Goal: Task Accomplishment & Management: Manage account settings

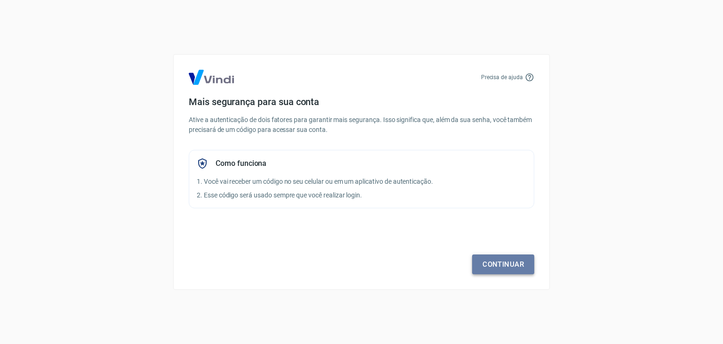
click at [508, 262] on link "Continuar" at bounding box center [503, 264] width 62 height 20
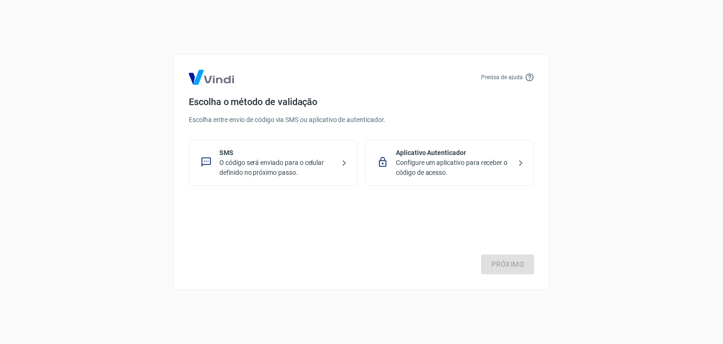
click at [232, 161] on p "O código será enviado para o celular definido no próximo passo." at bounding box center [276, 168] width 115 height 20
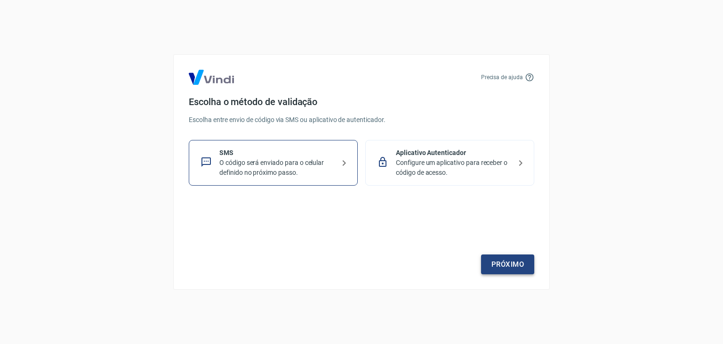
click at [515, 262] on link "Próximo" at bounding box center [507, 264] width 53 height 20
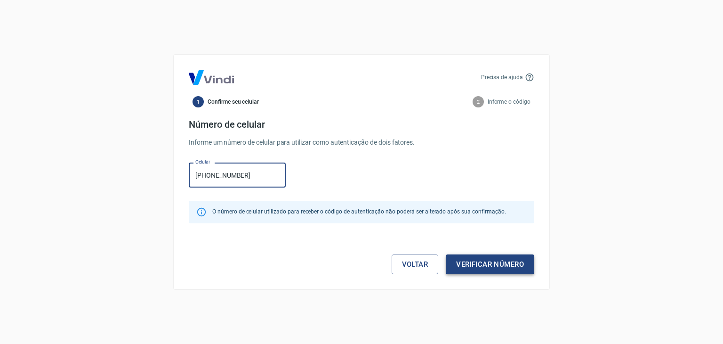
type input "[PHONE_NUMBER]"
click at [486, 263] on button "Verificar número" at bounding box center [490, 264] width 89 height 20
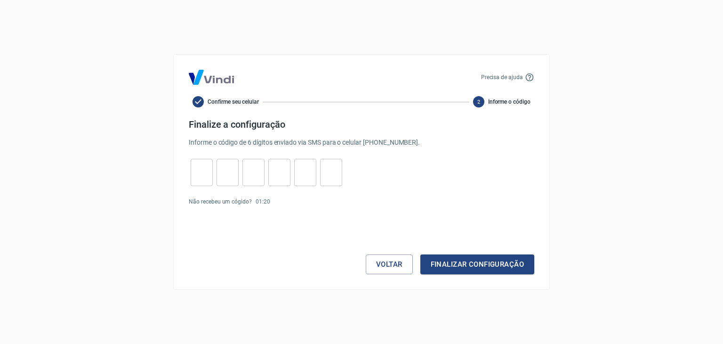
click at [194, 168] on input "tel" at bounding box center [202, 172] width 22 height 20
type input "4"
type input "2"
type input "9"
type input "6"
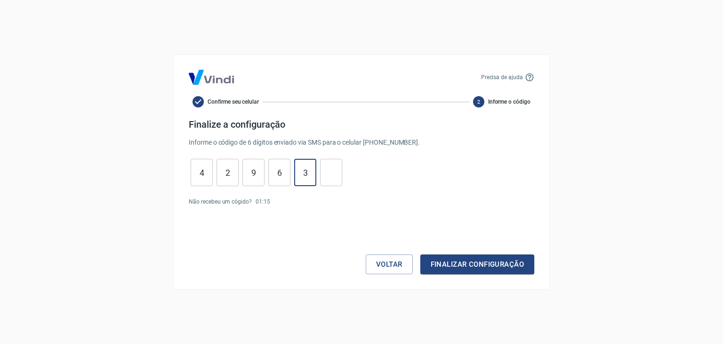
type input "3"
type input "9"
click at [495, 260] on button "Finalizar configuração" at bounding box center [477, 264] width 114 height 20
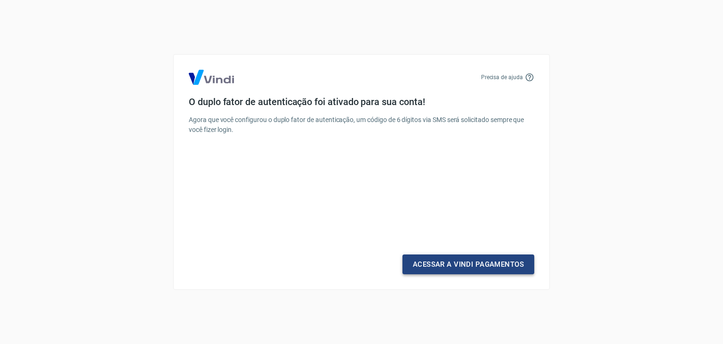
click at [476, 260] on link "Acessar a Vindi Pagamentos" at bounding box center [469, 264] width 132 height 20
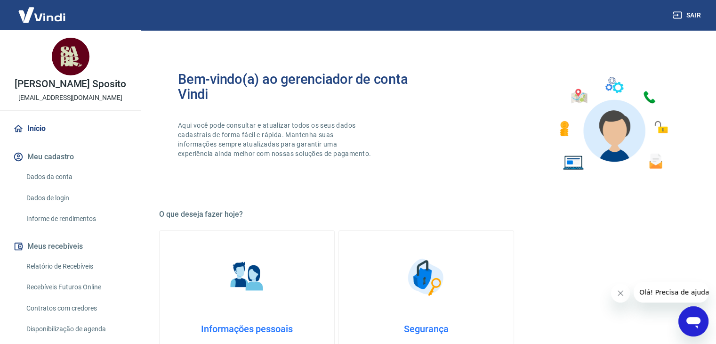
click at [37, 138] on link "Início" at bounding box center [70, 128] width 118 height 21
click at [38, 139] on link "Início" at bounding box center [70, 128] width 118 height 21
click at [51, 257] on button "Meus recebíveis" at bounding box center [70, 246] width 118 height 21
click at [62, 255] on button "Meus recebíveis" at bounding box center [70, 246] width 118 height 21
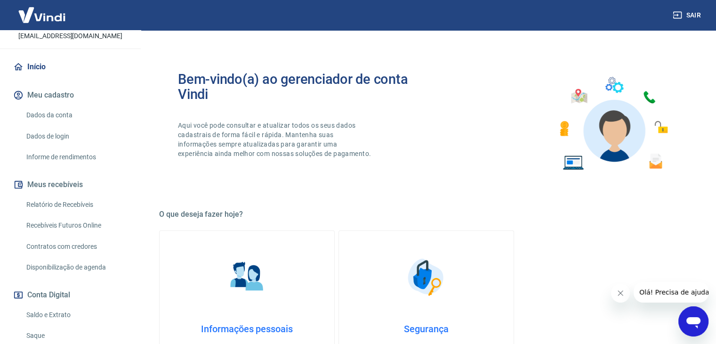
scroll to position [157, 0]
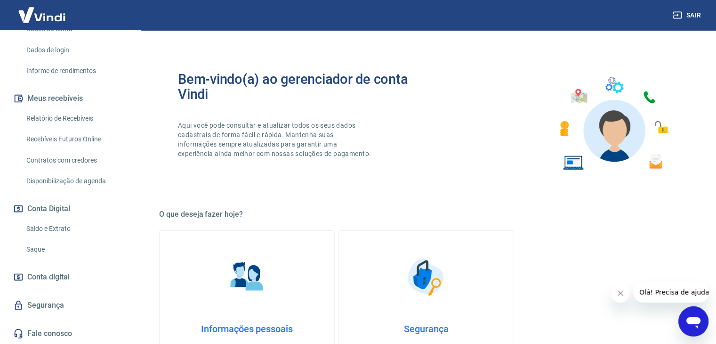
click at [53, 227] on link "Saldo e Extrato" at bounding box center [76, 228] width 107 height 19
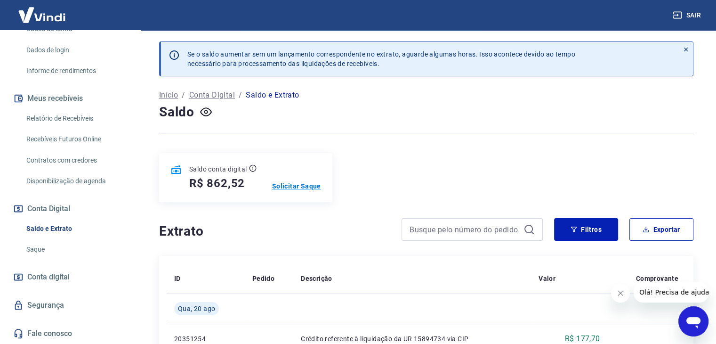
click at [298, 185] on p "Solicitar Saque" at bounding box center [296, 185] width 49 height 9
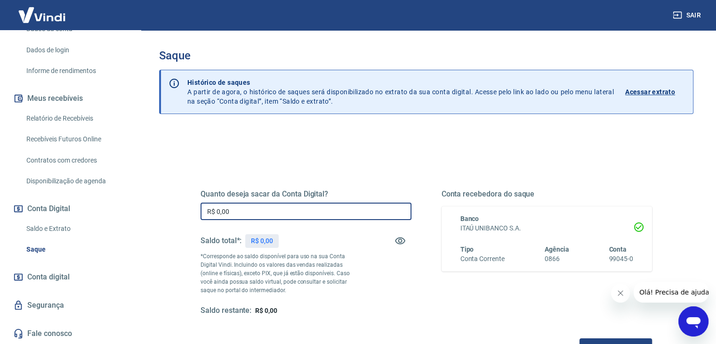
click at [333, 210] on input "R$ 0,00" at bounding box center [306, 210] width 211 height 17
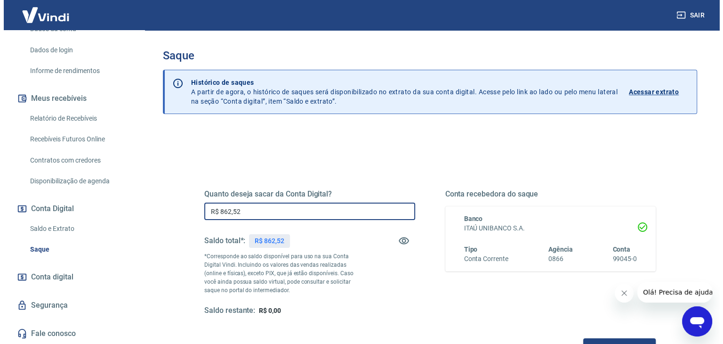
scroll to position [47, 0]
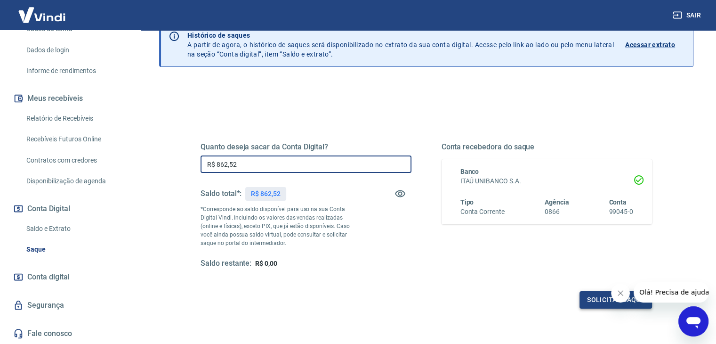
type input "R$ 862,52"
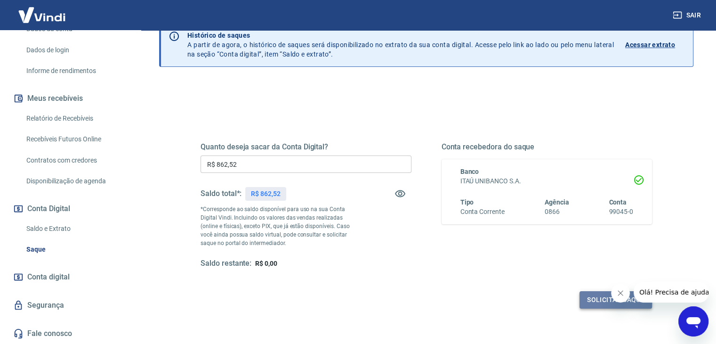
click at [592, 296] on button "Solicitar saque" at bounding box center [616, 299] width 73 height 17
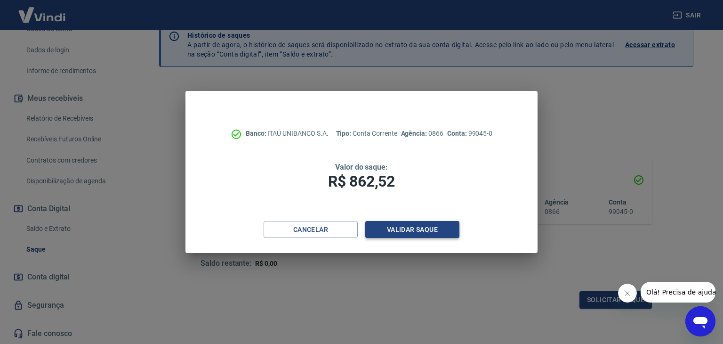
click at [414, 228] on button "Validar saque" at bounding box center [412, 229] width 94 height 17
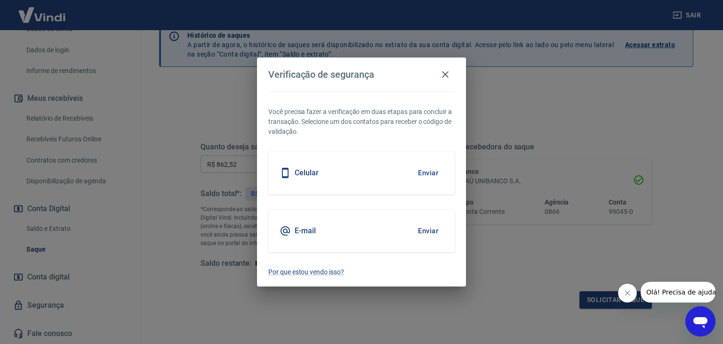
click at [426, 173] on button "Enviar" at bounding box center [428, 173] width 31 height 20
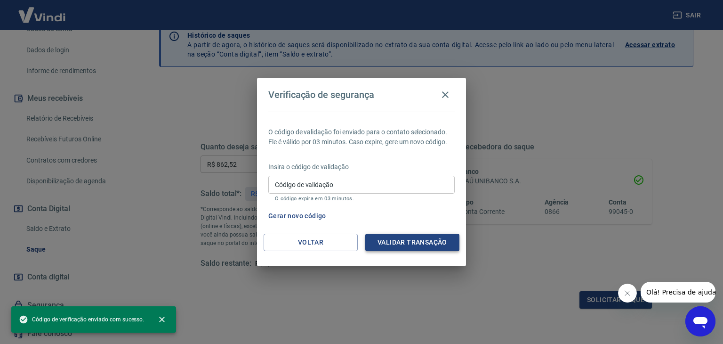
click at [418, 242] on button "Validar transação" at bounding box center [412, 242] width 94 height 17
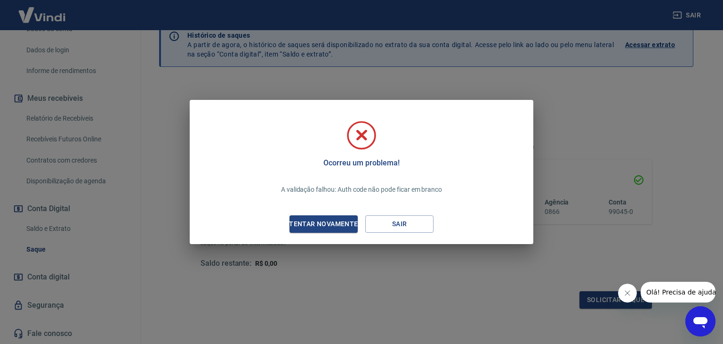
click at [330, 223] on div "Tentar novamente" at bounding box center [323, 224] width 91 height 12
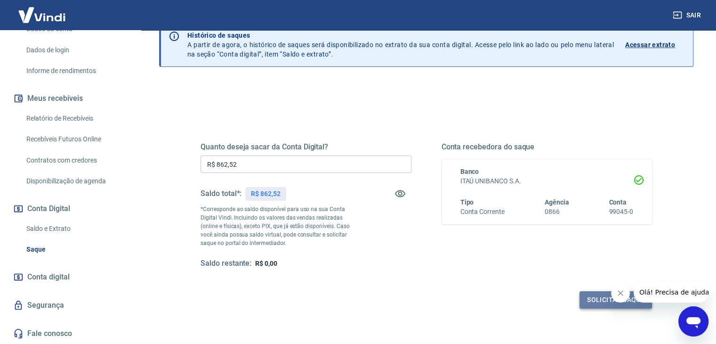
click at [600, 299] on button "Solicitar saque" at bounding box center [616, 299] width 73 height 17
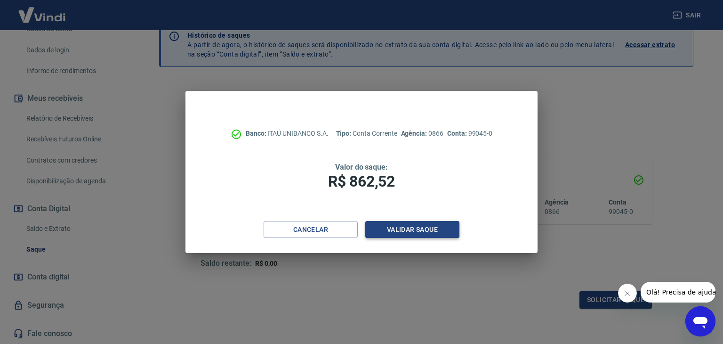
click at [424, 226] on button "Validar saque" at bounding box center [412, 229] width 94 height 17
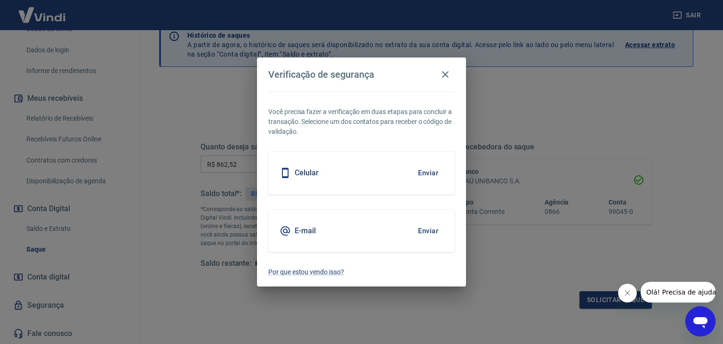
click at [429, 170] on button "Enviar" at bounding box center [428, 173] width 31 height 20
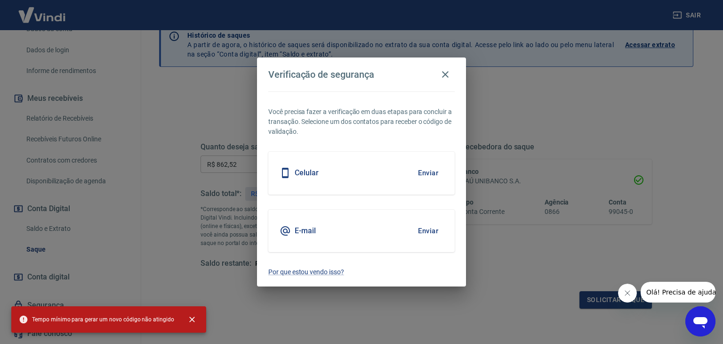
click at [298, 176] on h5 "Celular" at bounding box center [307, 172] width 24 height 9
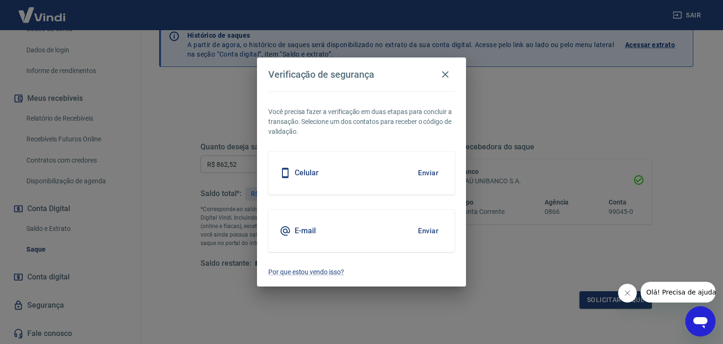
click at [299, 173] on h5 "Celular" at bounding box center [307, 172] width 24 height 9
click at [427, 171] on button "Enviar" at bounding box center [428, 173] width 31 height 20
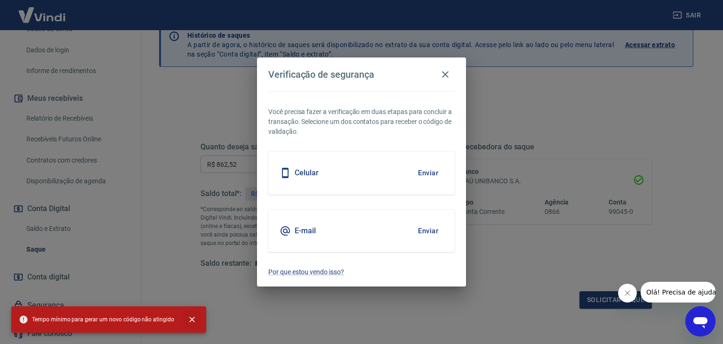
click at [187, 315] on icon "close" at bounding box center [191, 319] width 9 height 9
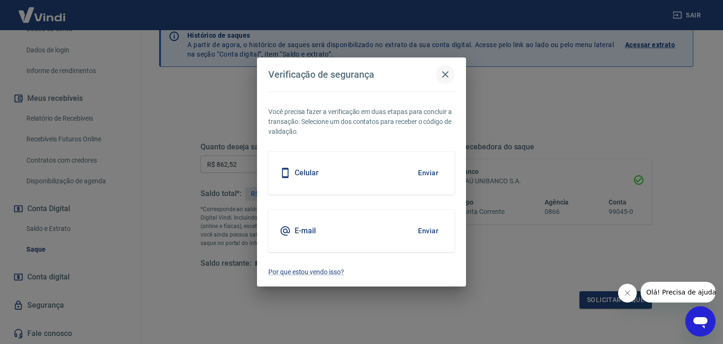
click at [443, 74] on icon "button" at bounding box center [445, 74] width 11 height 11
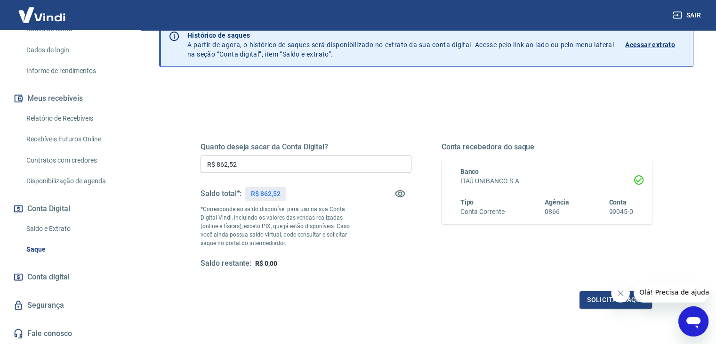
click at [250, 162] on input "R$ 862,52" at bounding box center [306, 163] width 211 height 17
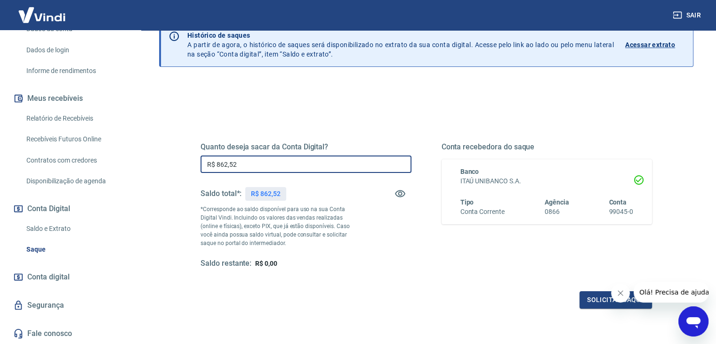
click at [620, 291] on icon "Fechar mensagem da empresa" at bounding box center [621, 293] width 8 height 8
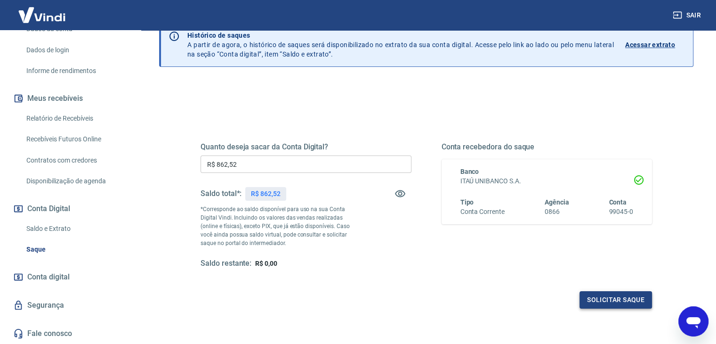
click at [618, 296] on button "Solicitar saque" at bounding box center [616, 299] width 73 height 17
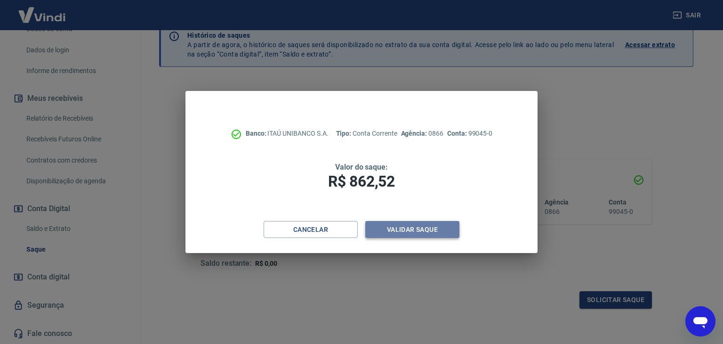
click at [420, 230] on button "Validar saque" at bounding box center [412, 229] width 94 height 17
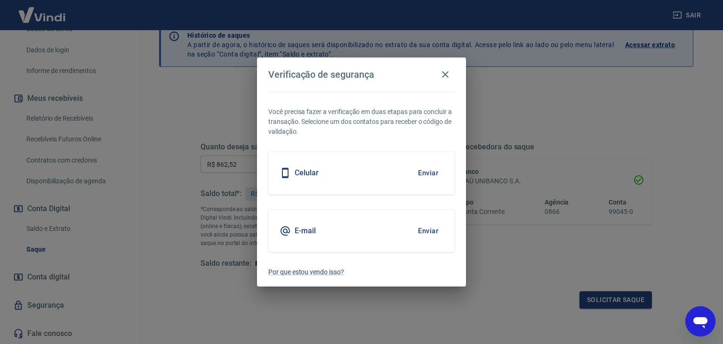
click at [426, 171] on button "Enviar" at bounding box center [428, 173] width 31 height 20
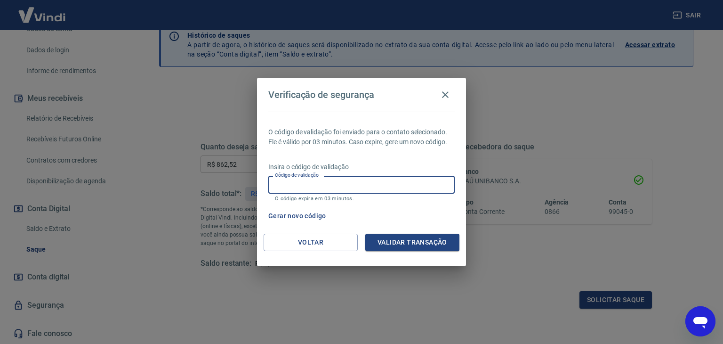
click at [399, 182] on input "Código de validação" at bounding box center [361, 184] width 186 height 17
type input "429639"
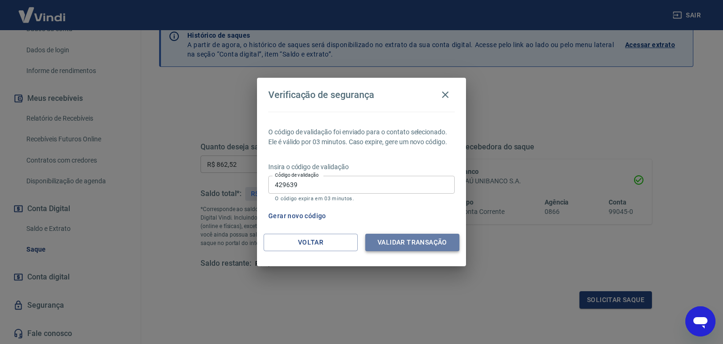
click at [435, 242] on button "Validar transação" at bounding box center [412, 242] width 94 height 17
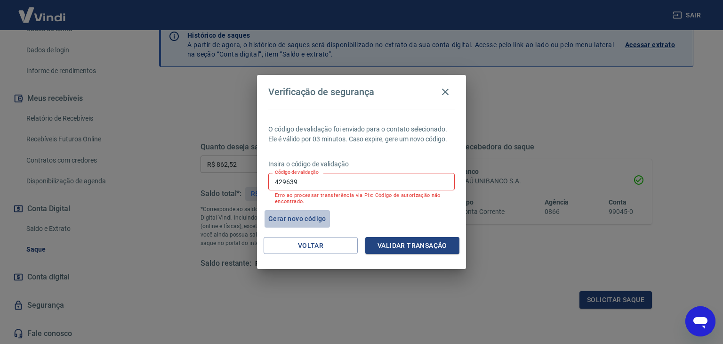
click at [290, 218] on button "Gerar novo código" at bounding box center [297, 218] width 65 height 17
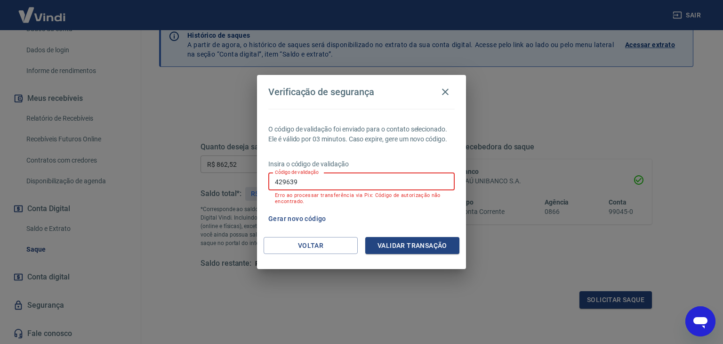
drag, startPoint x: 318, startPoint y: 181, endPoint x: 237, endPoint y: 182, distance: 81.5
click at [237, 182] on div "Verificação de segurança O código de validação foi enviado para o contato selec…" at bounding box center [361, 172] width 723 height 344
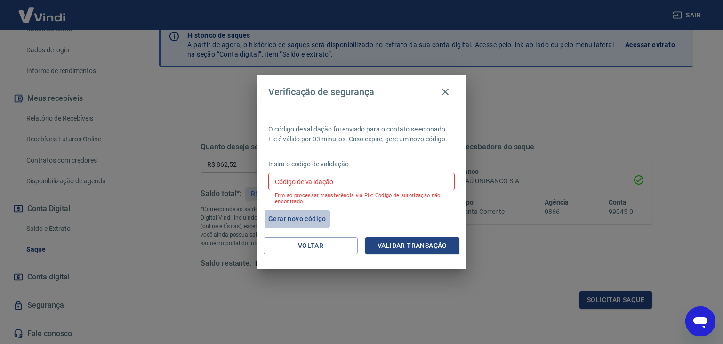
click at [316, 218] on button "Gerar novo código" at bounding box center [297, 218] width 65 height 17
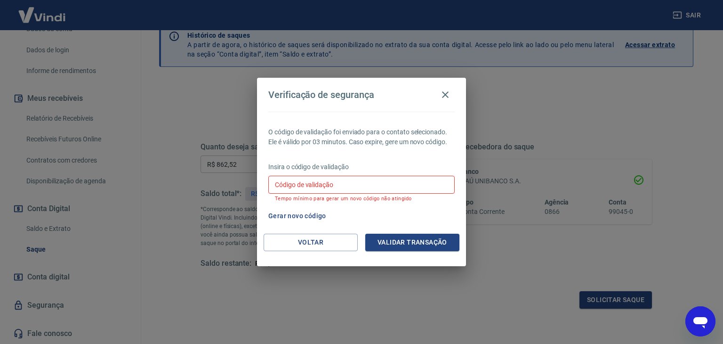
click at [350, 216] on div "Gerar novo código" at bounding box center [360, 215] width 190 height 17
click at [311, 214] on button "Gerar novo código" at bounding box center [297, 215] width 65 height 17
click at [401, 181] on input "Código de validação" at bounding box center [361, 184] width 186 height 17
type input "2254"
click at [411, 239] on button "Validar transação" at bounding box center [412, 242] width 94 height 17
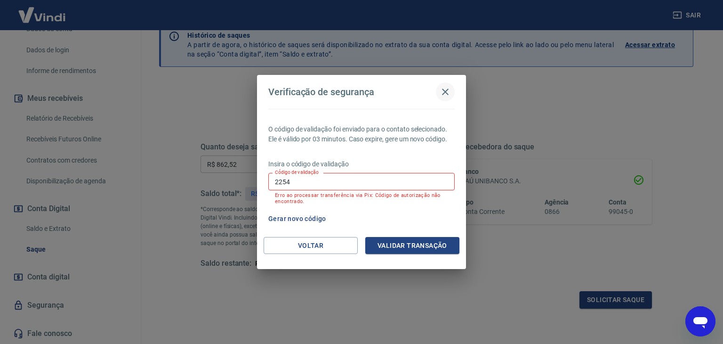
click at [446, 93] on icon "button" at bounding box center [445, 91] width 11 height 11
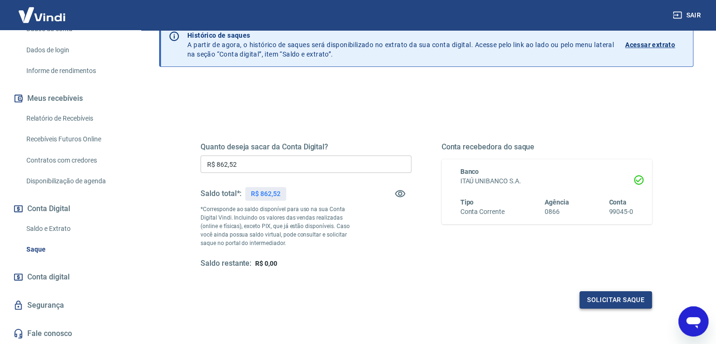
click at [618, 296] on button "Solicitar saque" at bounding box center [616, 299] width 73 height 17
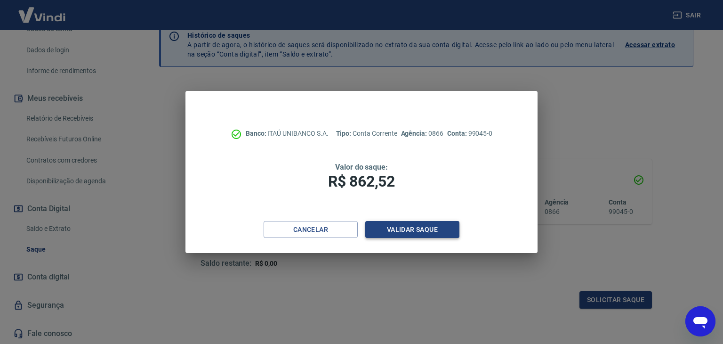
click at [425, 225] on button "Validar saque" at bounding box center [412, 229] width 94 height 17
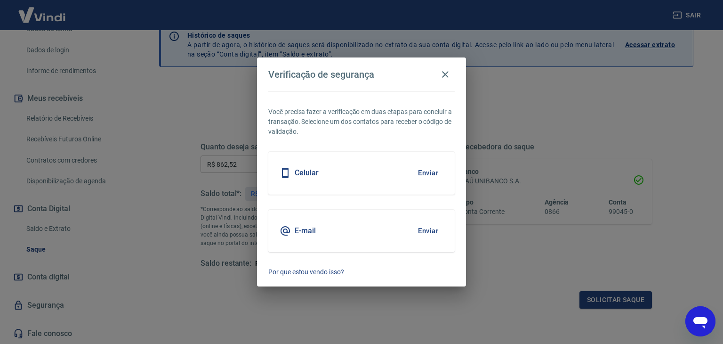
click at [425, 171] on button "Enviar" at bounding box center [428, 173] width 31 height 20
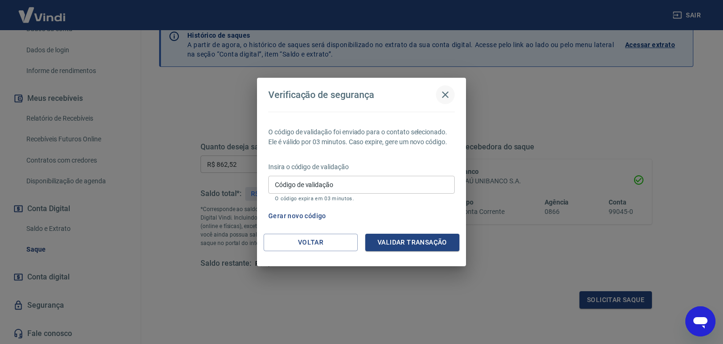
click at [444, 95] on icon "button" at bounding box center [445, 94] width 11 height 11
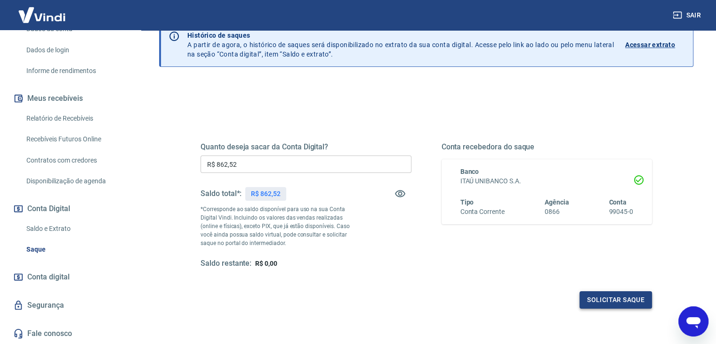
click at [609, 296] on button "Solicitar saque" at bounding box center [616, 299] width 73 height 17
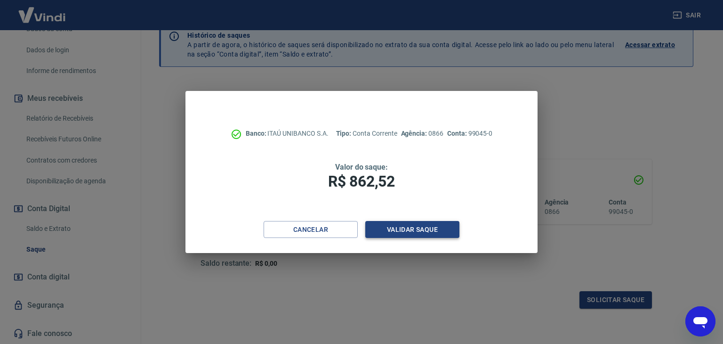
click at [414, 226] on button "Validar saque" at bounding box center [412, 229] width 94 height 17
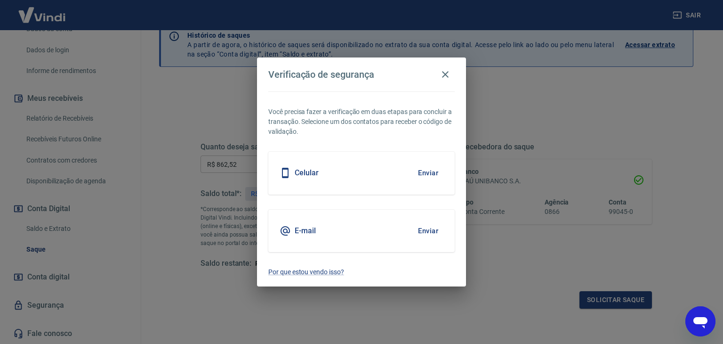
click at [430, 230] on button "Enviar" at bounding box center [428, 231] width 31 height 20
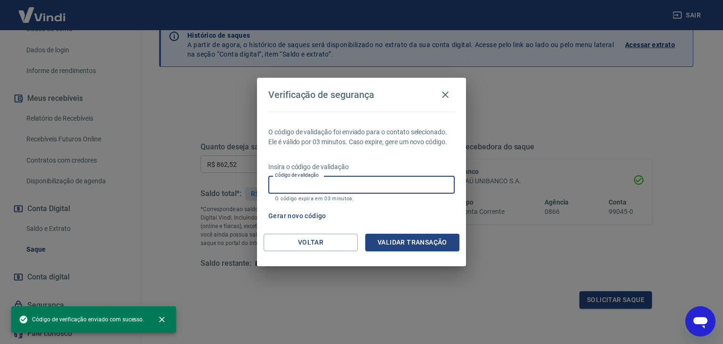
paste input "212299"
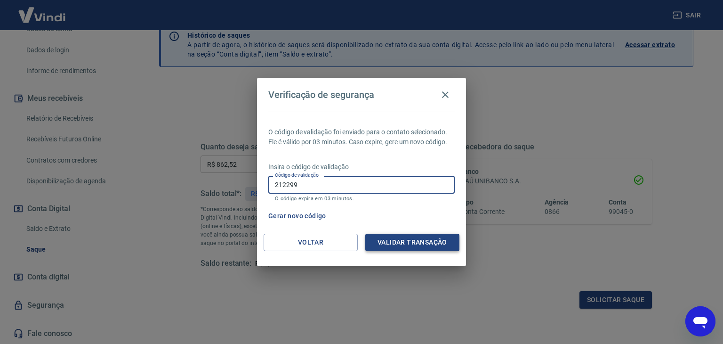
type input "212299"
click at [422, 242] on button "Validar transação" at bounding box center [412, 242] width 94 height 17
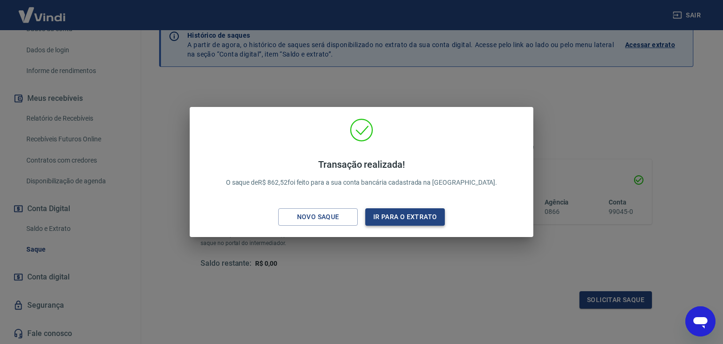
click at [405, 216] on button "Ir para o extrato" at bounding box center [405, 216] width 80 height 17
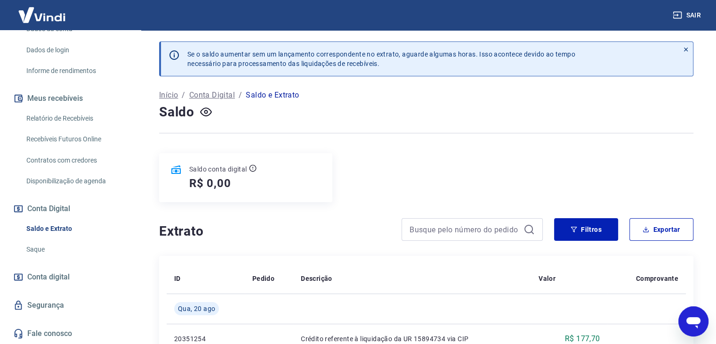
click at [78, 98] on button "Meus recebíveis" at bounding box center [70, 98] width 118 height 21
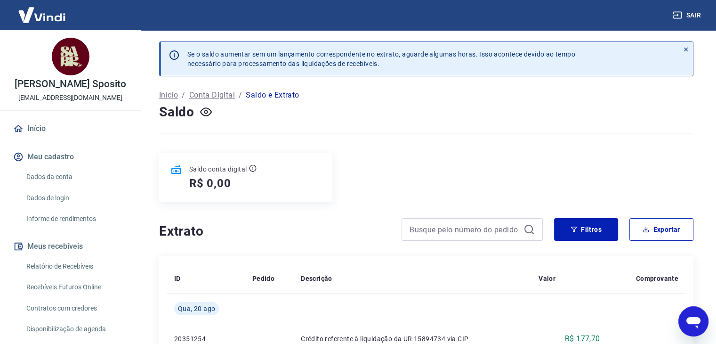
click at [38, 136] on link "Início" at bounding box center [70, 128] width 118 height 21
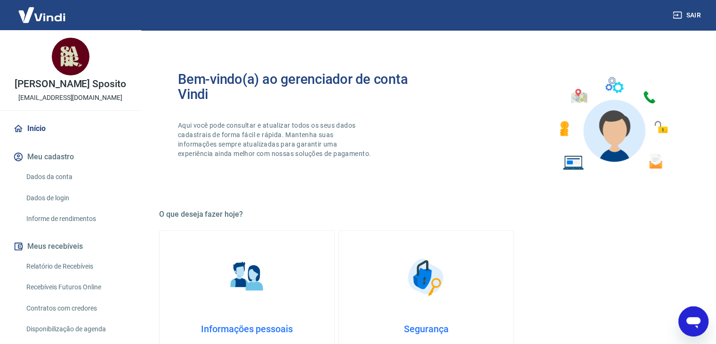
click at [40, 136] on link "Início" at bounding box center [70, 128] width 118 height 21
click at [39, 136] on link "Início" at bounding box center [70, 128] width 118 height 21
click at [407, 163] on div "Bem-vindo(a) ao gerenciador de conta Vindi Aqui você pode consultar e atualizar…" at bounding box center [302, 124] width 249 height 104
click at [34, 137] on link "Início" at bounding box center [70, 128] width 118 height 21
